Goal: Task Accomplishment & Management: Manage account settings

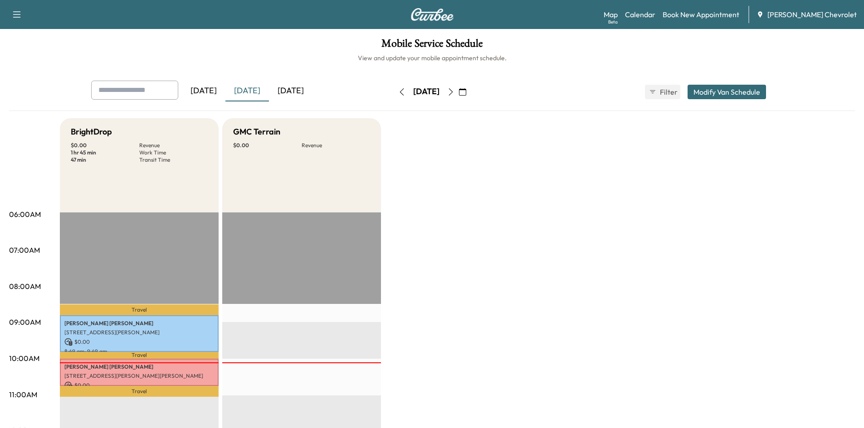
click at [290, 87] on div "[DATE]" at bounding box center [291, 91] width 44 height 21
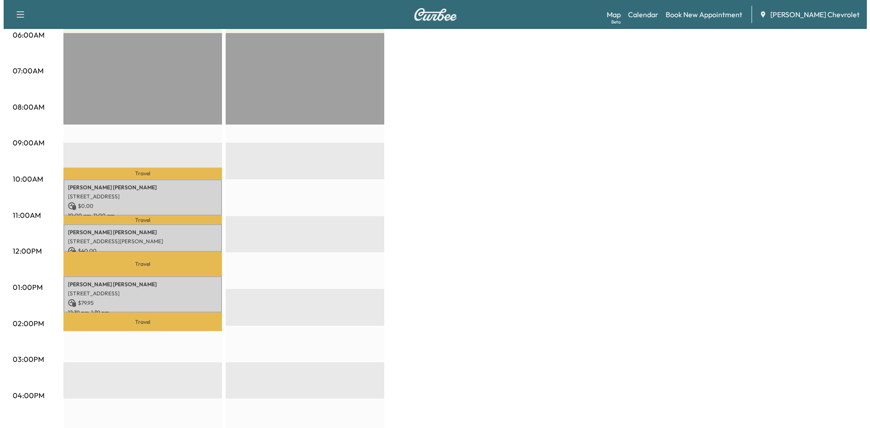
scroll to position [181, 0]
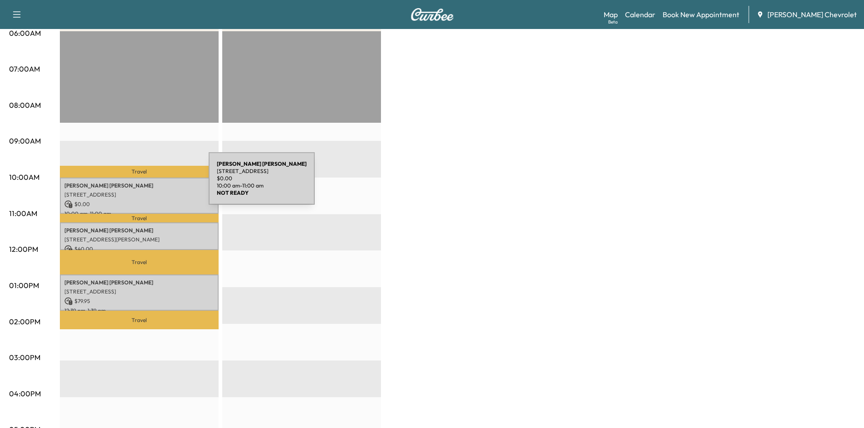
click at [141, 184] on p "[PERSON_NAME]" at bounding box center [139, 185] width 150 height 7
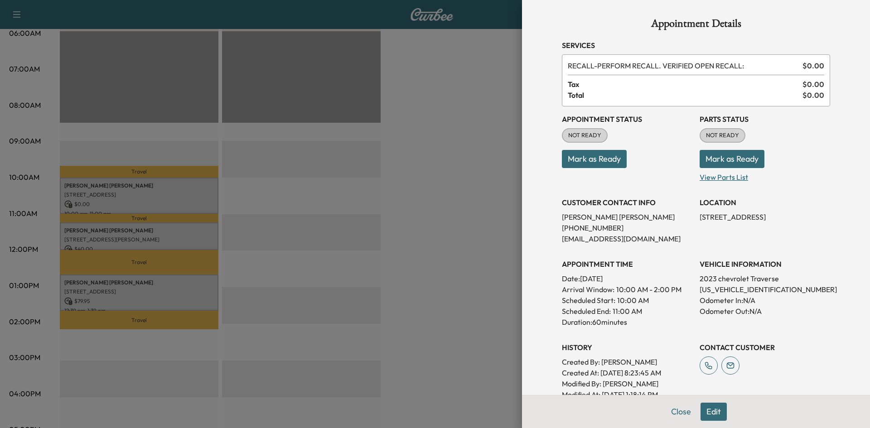
click at [718, 178] on p "View Parts List" at bounding box center [765, 175] width 131 height 15
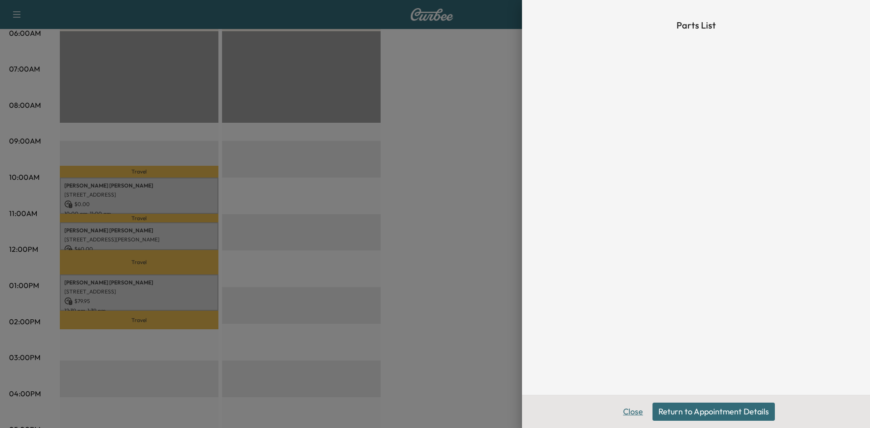
click at [631, 413] on button "Close" at bounding box center [633, 412] width 32 height 18
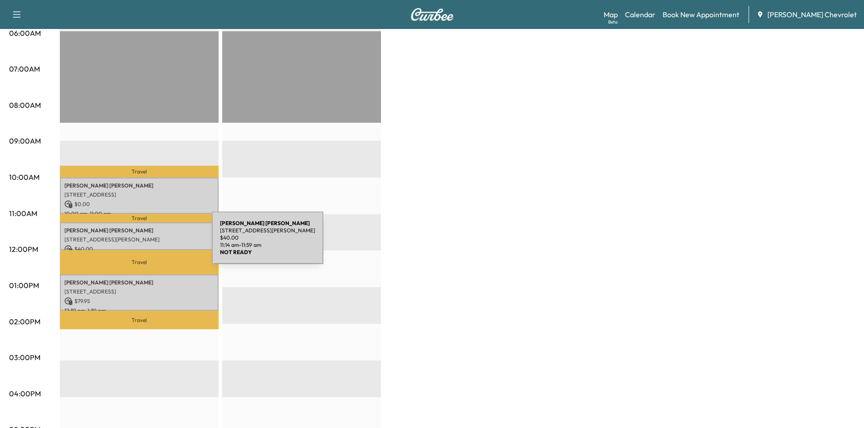
click at [141, 236] on p "[STREET_ADDRESS][PERSON_NAME]" at bounding box center [139, 239] width 150 height 7
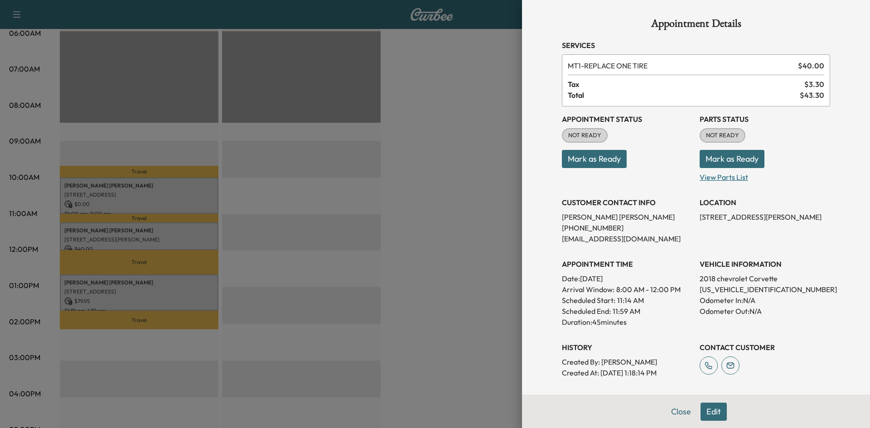
click at [731, 177] on p "View Parts List" at bounding box center [765, 175] width 131 height 15
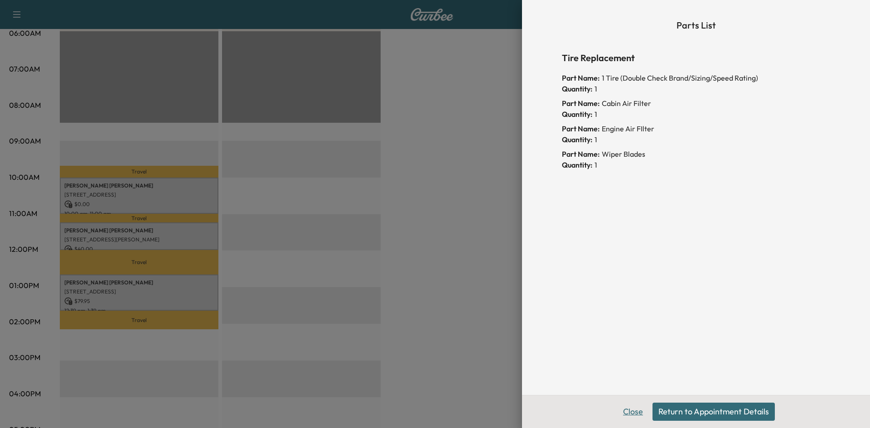
click at [634, 416] on button "Close" at bounding box center [633, 412] width 32 height 18
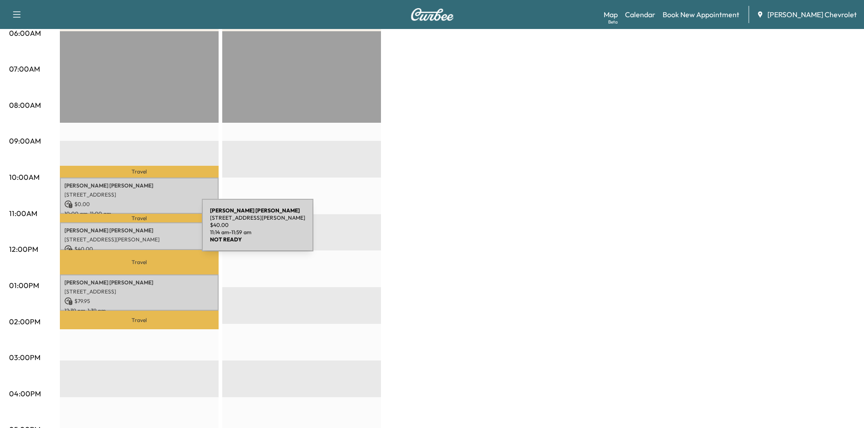
click at [135, 236] on p "[STREET_ADDRESS][PERSON_NAME]" at bounding box center [139, 239] width 150 height 7
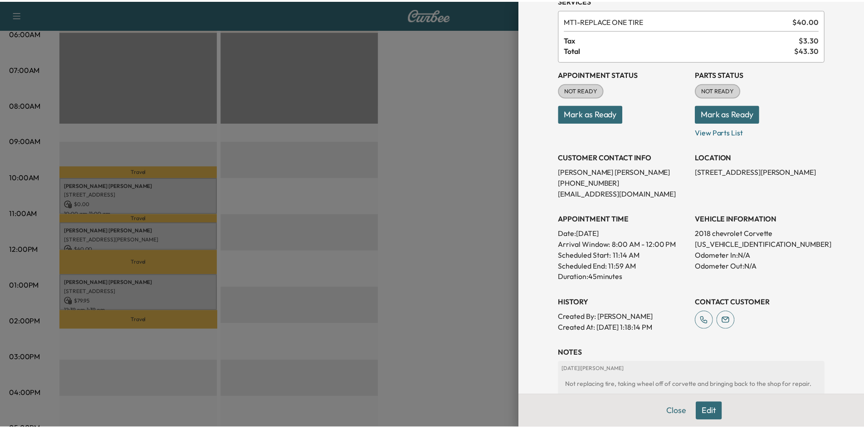
scroll to position [0, 0]
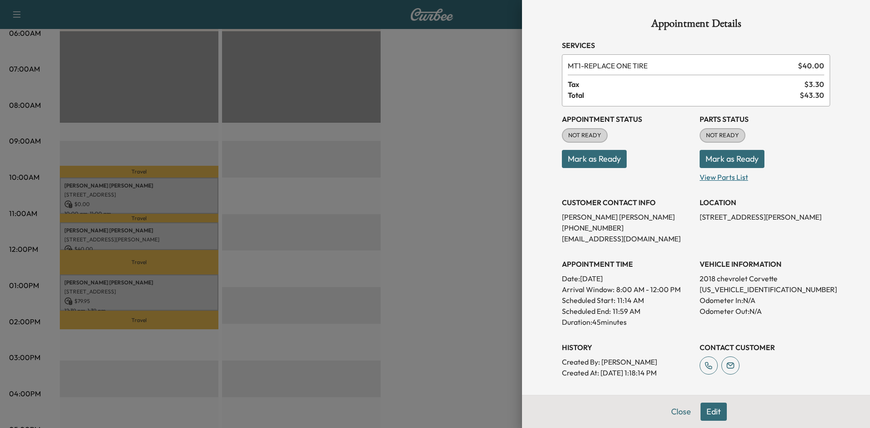
click at [719, 179] on p "View Parts List" at bounding box center [765, 175] width 131 height 15
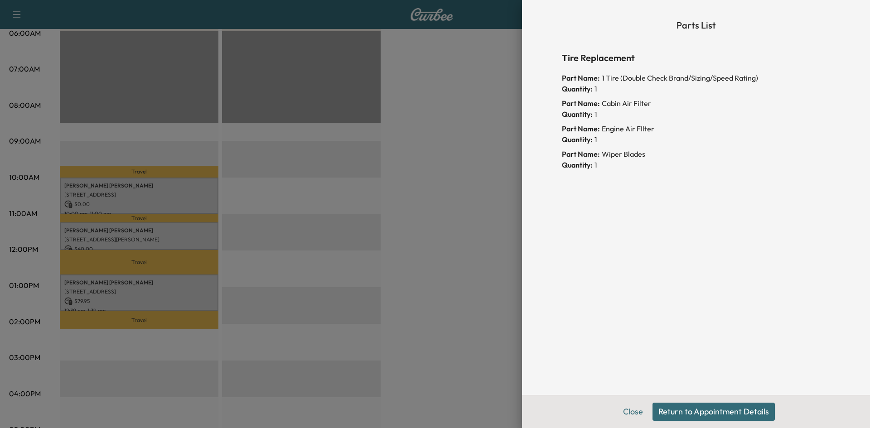
click at [462, 141] on div at bounding box center [435, 214] width 870 height 428
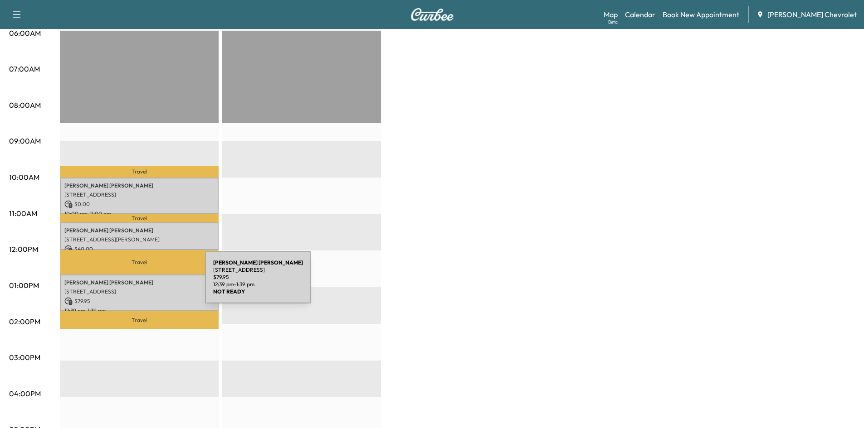
click at [137, 283] on p "[PERSON_NAME]" at bounding box center [139, 282] width 150 height 7
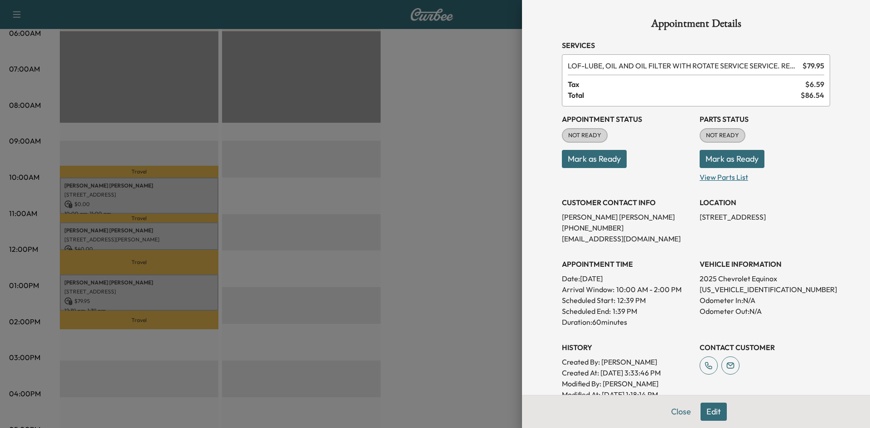
click at [700, 177] on p "View Parts List" at bounding box center [765, 175] width 131 height 15
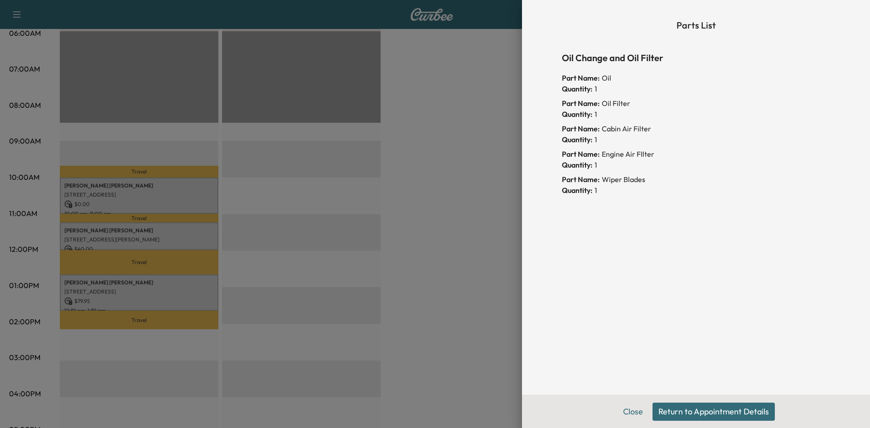
click at [459, 160] on div at bounding box center [435, 214] width 870 height 428
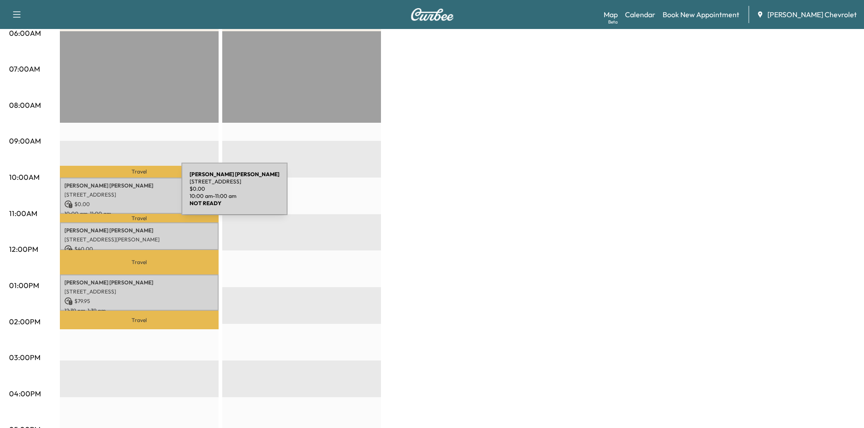
click at [113, 194] on p "[STREET_ADDRESS]" at bounding box center [139, 194] width 150 height 7
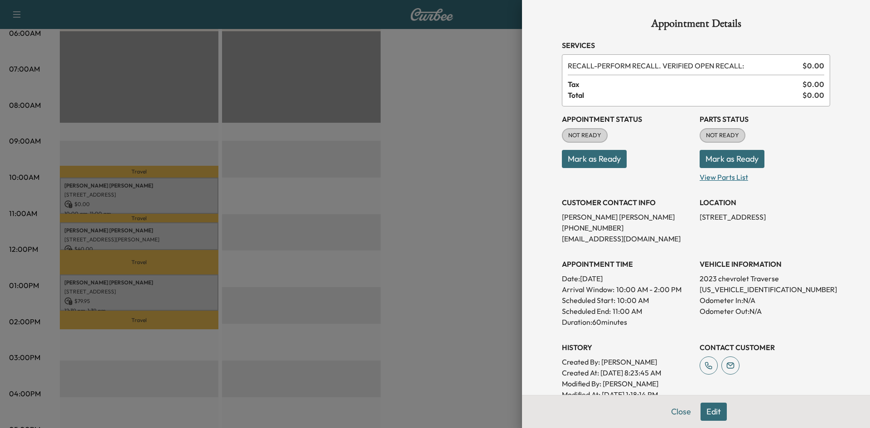
click at [713, 175] on p "View Parts List" at bounding box center [765, 175] width 131 height 15
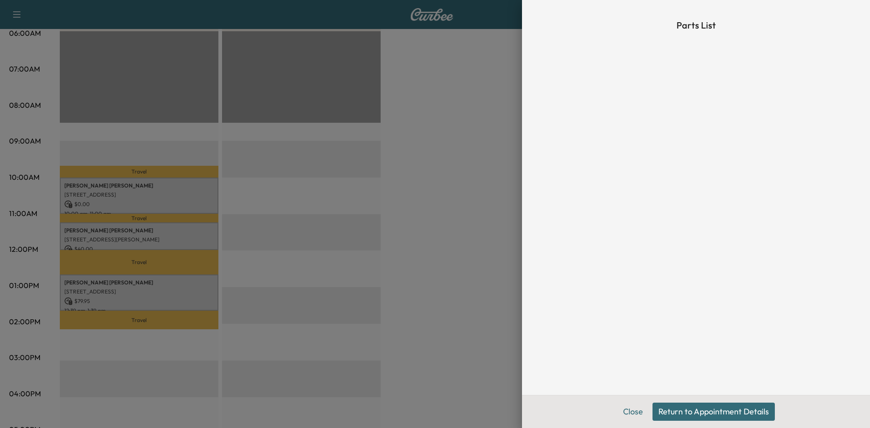
click at [431, 155] on div at bounding box center [435, 214] width 870 height 428
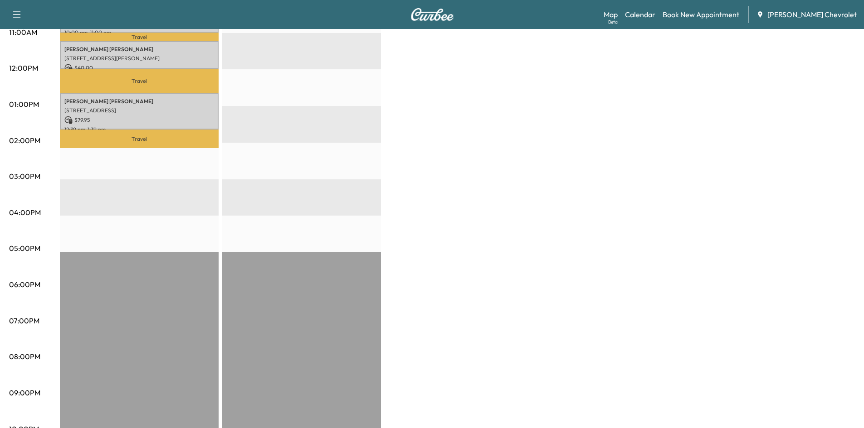
scroll to position [136, 0]
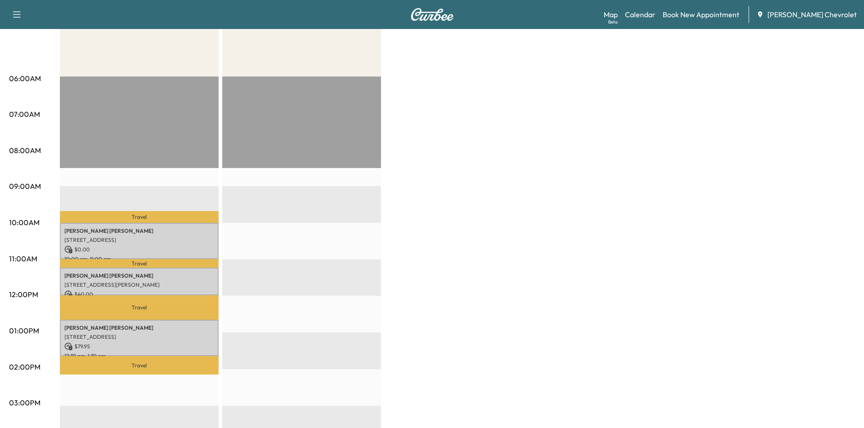
click at [543, 189] on div "BrightDrop $ 119.95 Revenue 2 hr 45 min Work Time 1 hr 43 min Transit Time Trav…" at bounding box center [457, 322] width 795 height 680
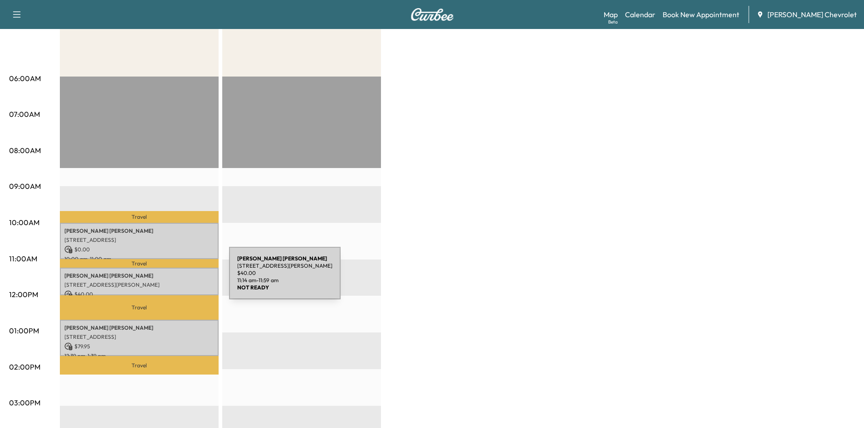
click at [161, 277] on p "[PERSON_NAME]" at bounding box center [139, 275] width 150 height 7
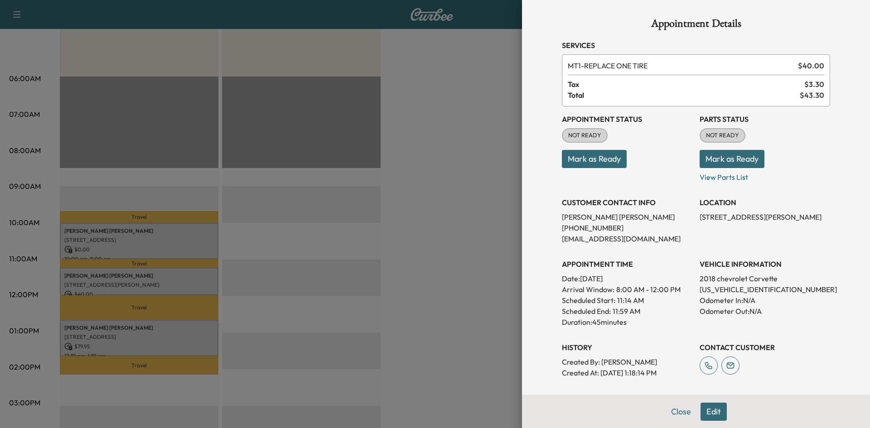
click at [724, 159] on button "Mark as Ready" at bounding box center [732, 159] width 65 height 18
click at [433, 202] on div at bounding box center [435, 214] width 870 height 428
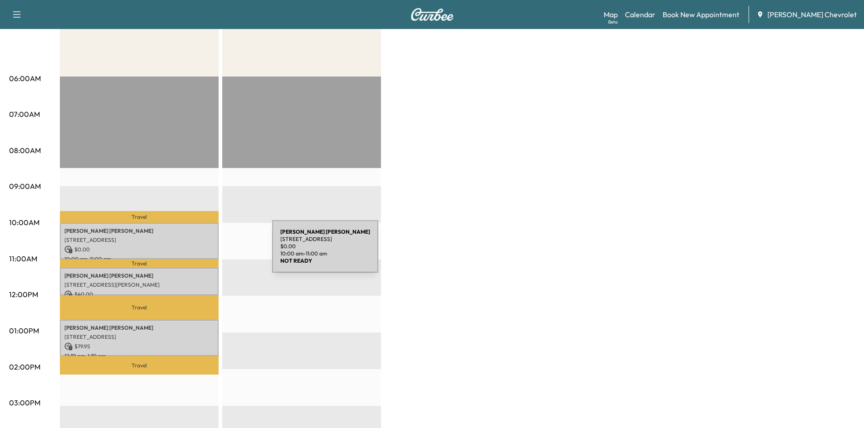
click at [199, 262] on p "Travel" at bounding box center [139, 263] width 159 height 9
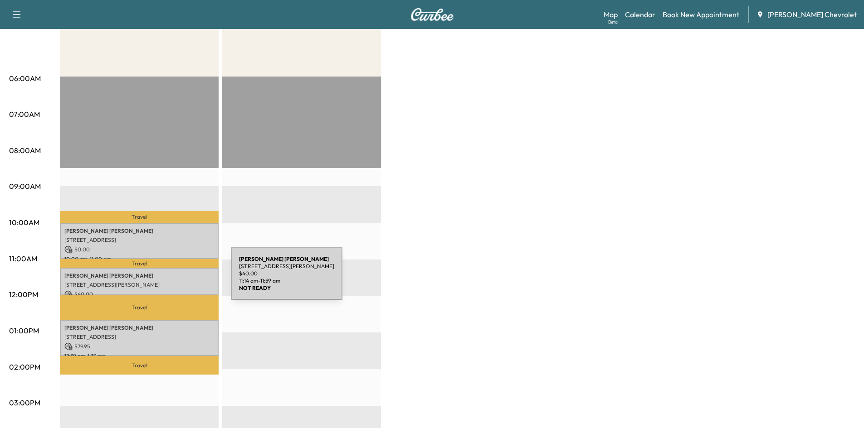
click at [163, 279] on div "[PERSON_NAME] [STREET_ADDRESS][PERSON_NAME] $ 40.00 11:14 am - 11:59 am" at bounding box center [139, 282] width 159 height 28
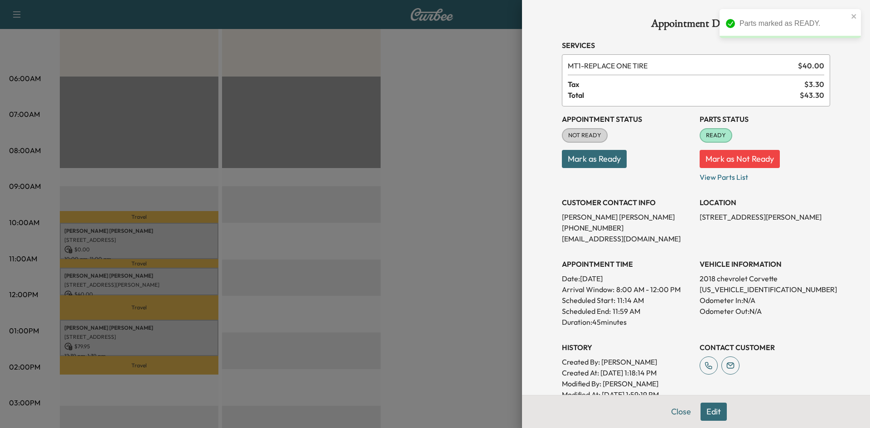
drag, startPoint x: 431, startPoint y: 231, endPoint x: 131, endPoint y: 236, distance: 299.7
click at [430, 231] on div at bounding box center [435, 214] width 870 height 428
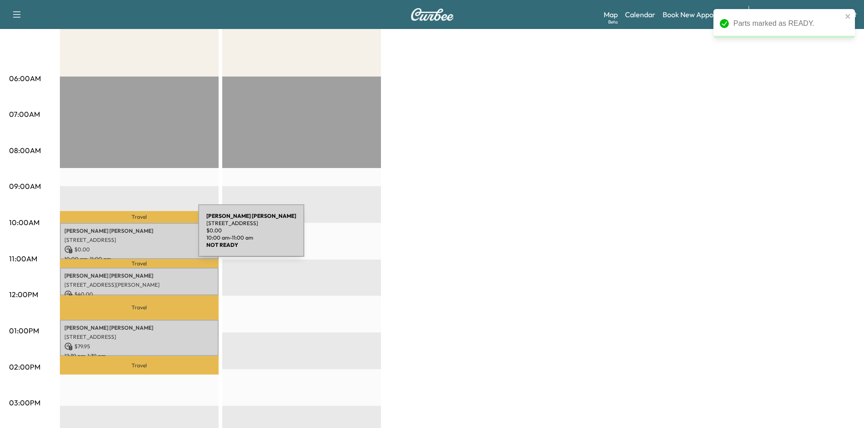
click at [134, 237] on p "[STREET_ADDRESS]" at bounding box center [139, 240] width 150 height 7
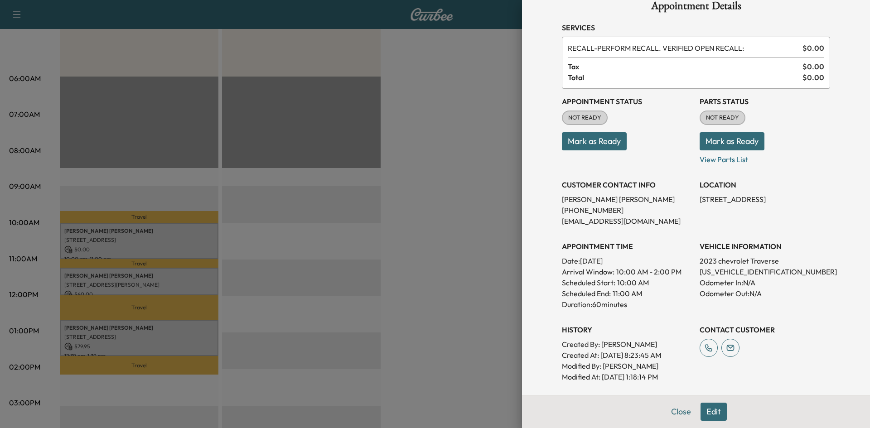
scroll to position [45, 0]
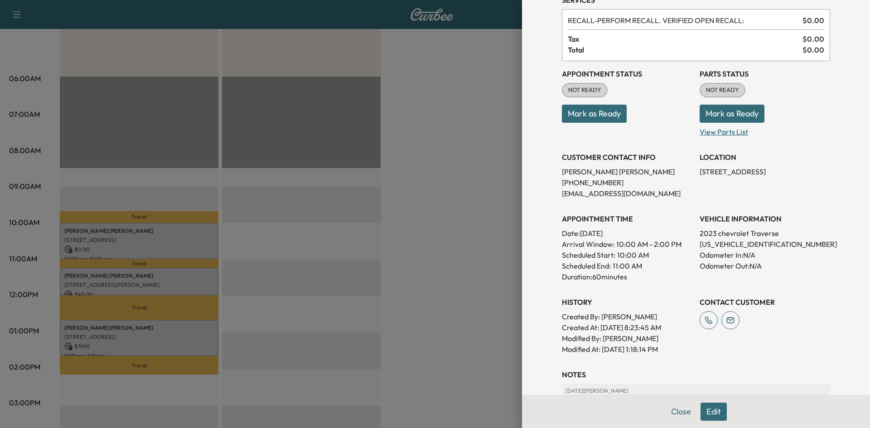
click at [704, 133] on p "View Parts List" at bounding box center [765, 130] width 131 height 15
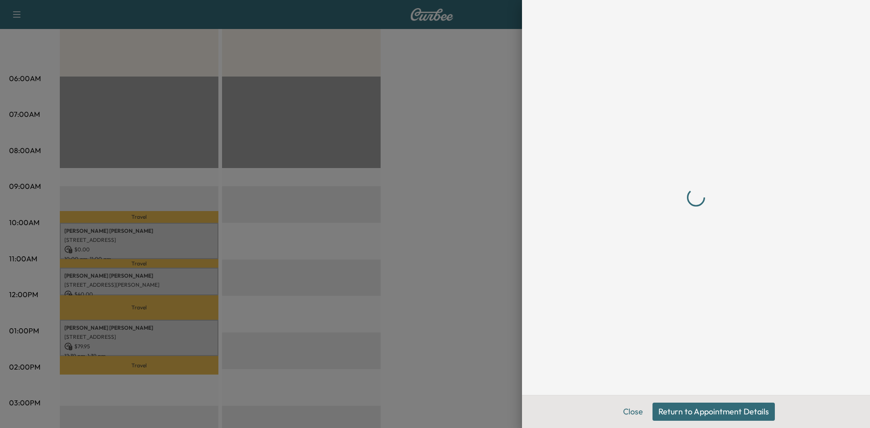
scroll to position [0, 0]
click at [630, 415] on button "Close" at bounding box center [633, 412] width 32 height 18
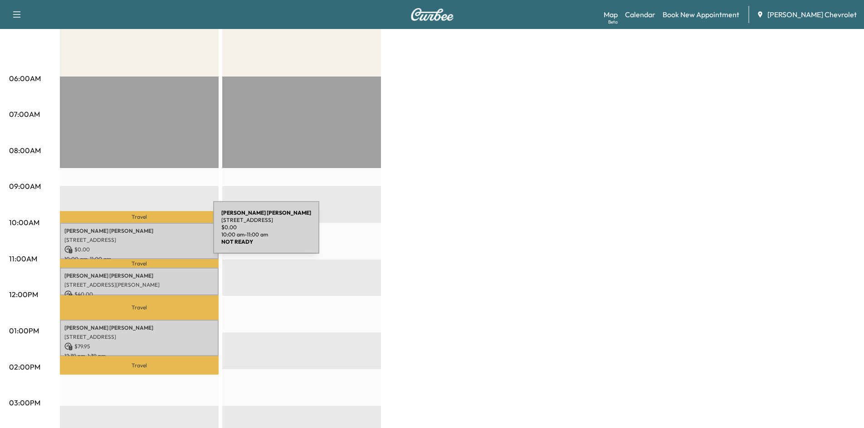
click at [145, 233] on div "[PERSON_NAME] 590 [PERSON_NAME] Ct, [GEOGRAPHIC_DATA], [GEOGRAPHIC_DATA] $ 0.00…" at bounding box center [139, 241] width 159 height 37
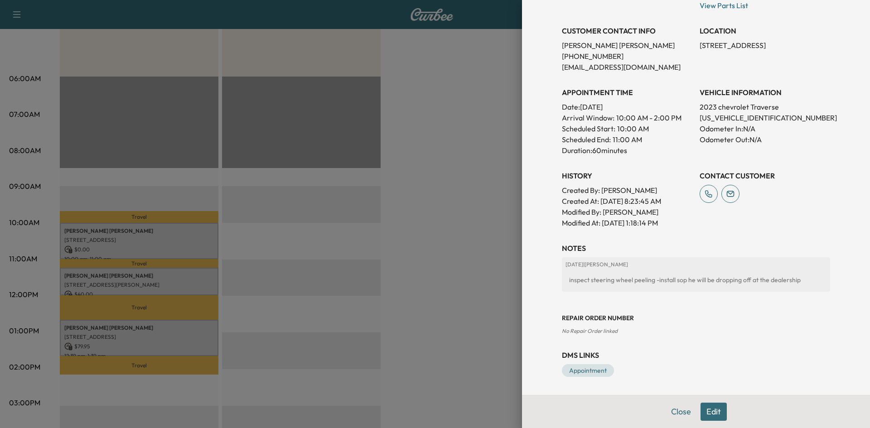
scroll to position [36, 0]
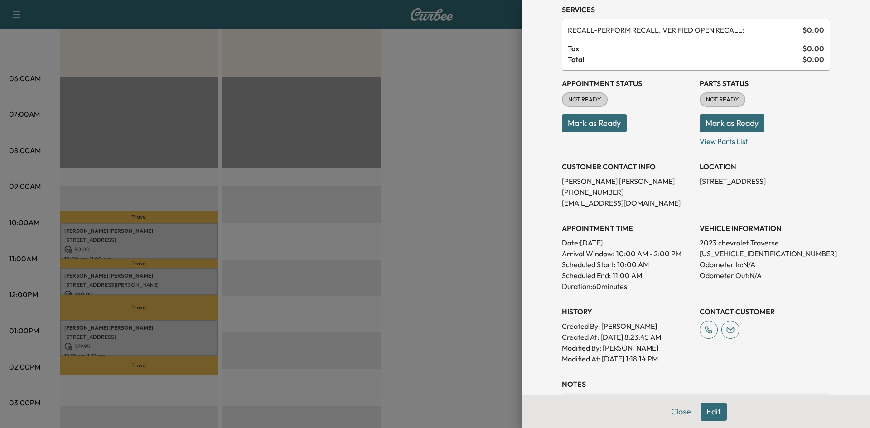
click at [713, 147] on div "Appointment Status NOT READY Mark as Ready Parts Status NOT READY Mark as Ready…" at bounding box center [696, 218] width 268 height 294
click at [713, 144] on p "View Parts List" at bounding box center [765, 139] width 131 height 15
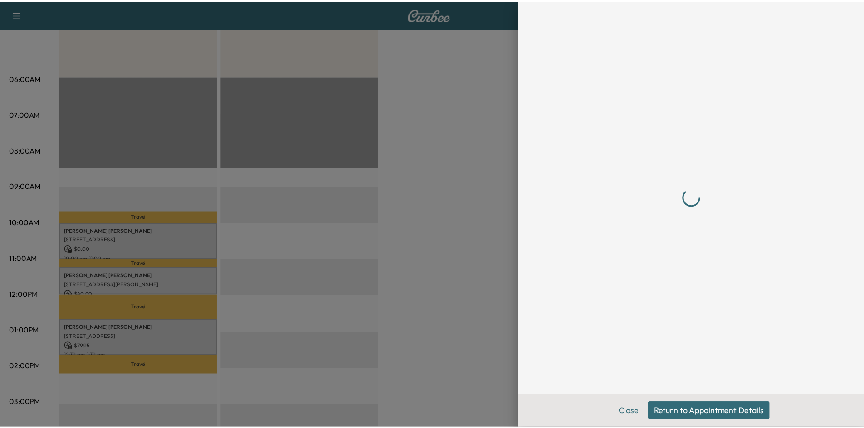
scroll to position [0, 0]
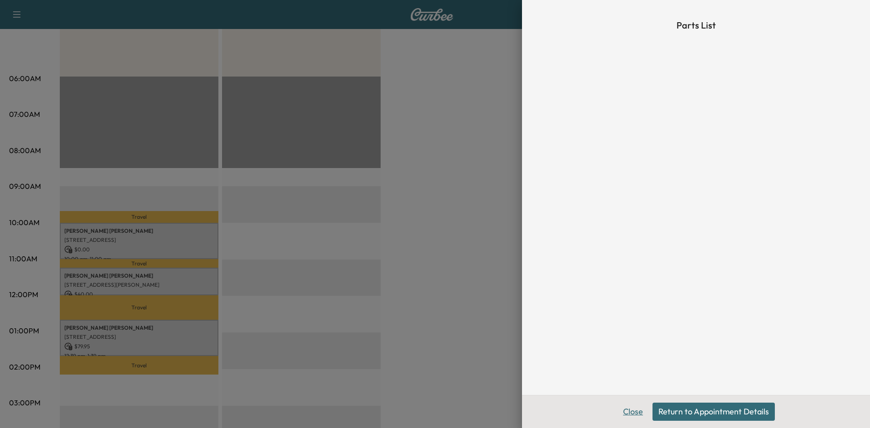
click at [624, 408] on button "Close" at bounding box center [633, 412] width 32 height 18
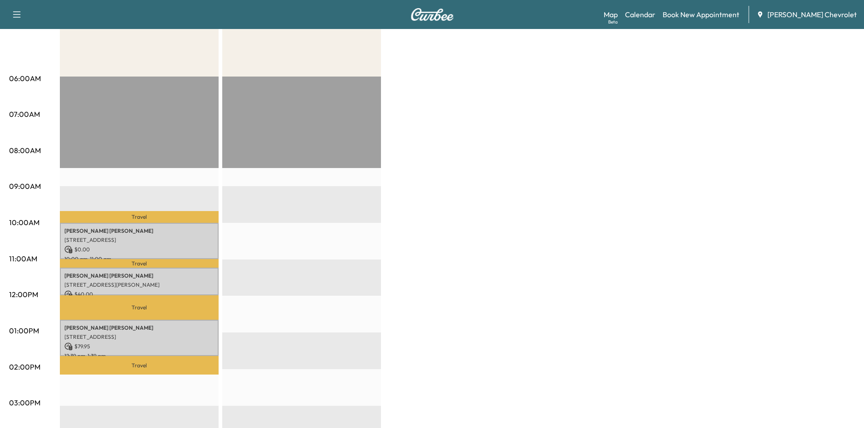
click at [578, 154] on div "BrightDrop $ 119.95 Revenue 2 hr 45 min Work Time 1 hr 43 min Transit Time Trav…" at bounding box center [457, 322] width 795 height 680
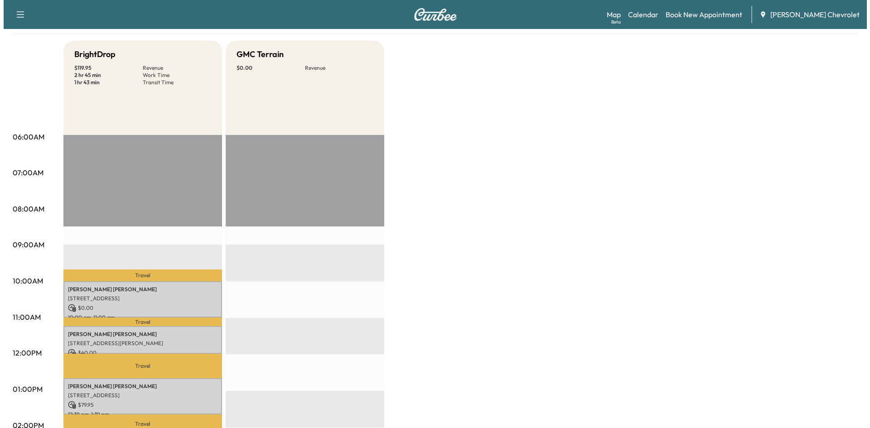
scroll to position [181, 0]
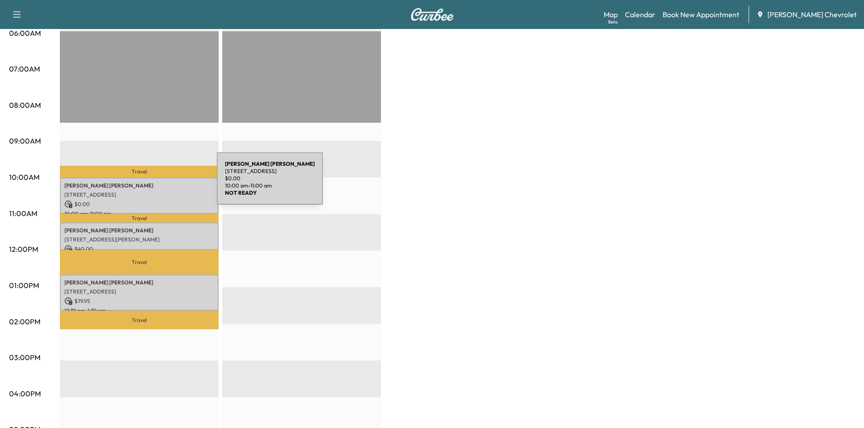
click at [149, 184] on p "[PERSON_NAME]" at bounding box center [139, 185] width 150 height 7
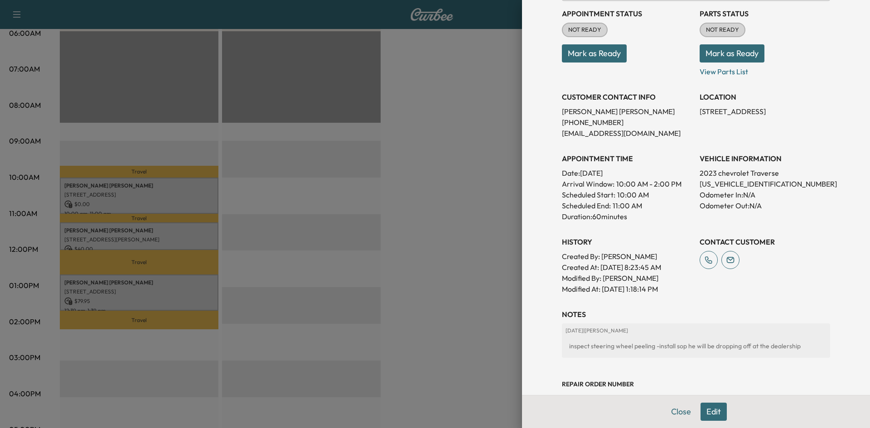
scroll to position [91, 0]
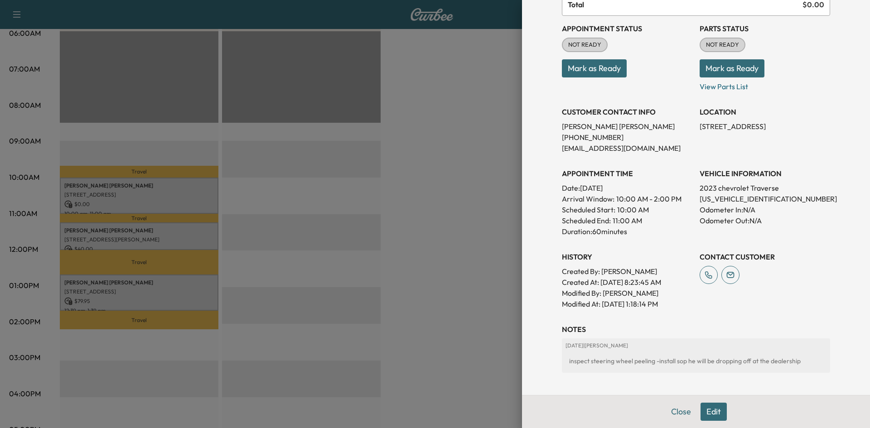
click at [728, 68] on button "Mark as Ready" at bounding box center [732, 68] width 65 height 18
